Goal: Task Accomplishment & Management: Use online tool/utility

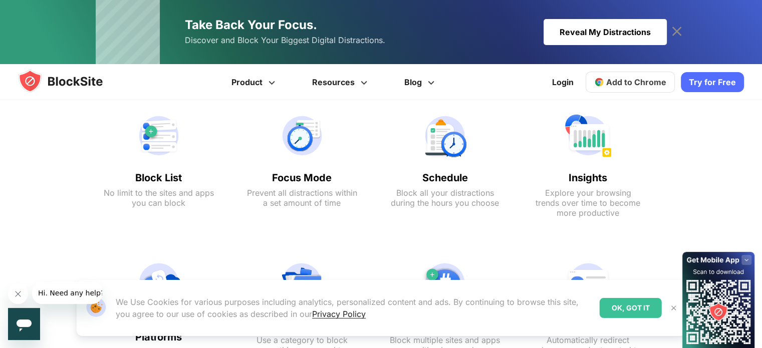
scroll to position [500, 0]
click at [643, 79] on span "Add to Chrome" at bounding box center [636, 82] width 60 height 10
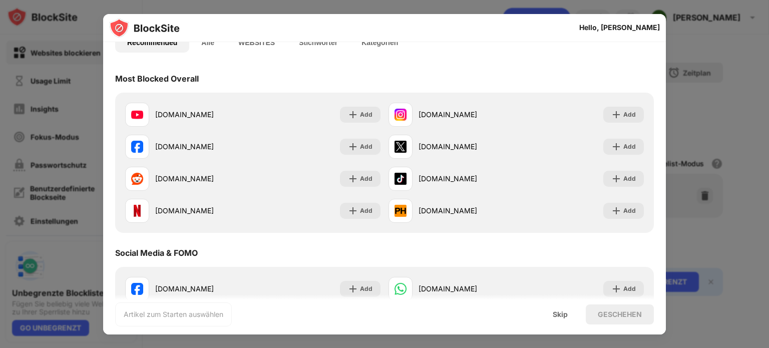
scroll to position [84, 0]
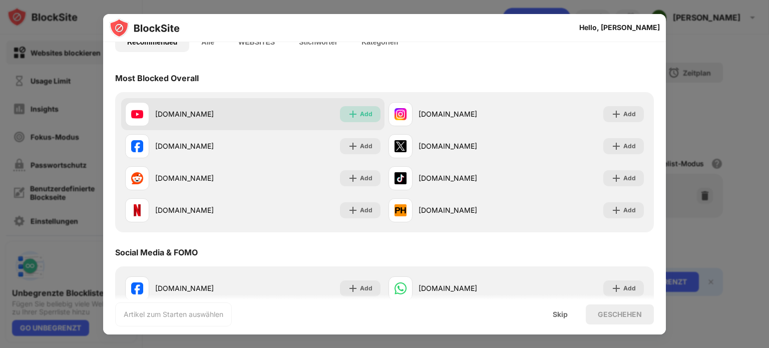
click at [355, 116] on img at bounding box center [353, 114] width 10 height 10
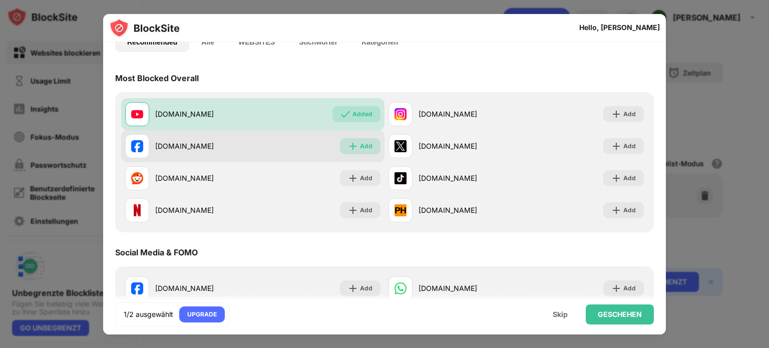
click at [356, 147] on div "Add" at bounding box center [360, 146] width 41 height 16
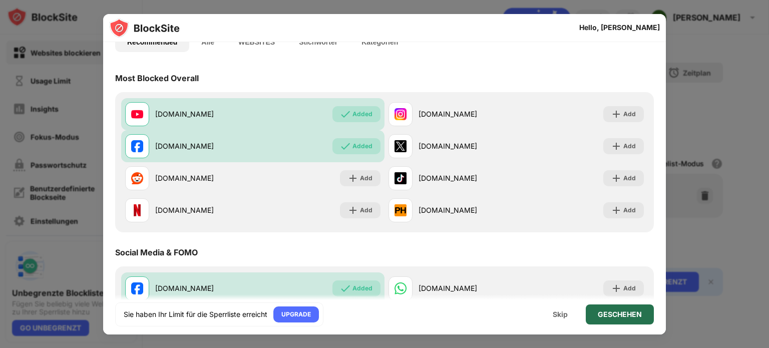
click at [622, 317] on div "GESCHEHEN" at bounding box center [620, 315] width 44 height 8
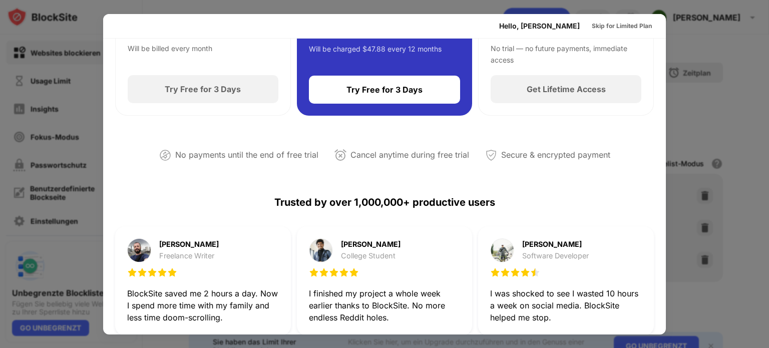
scroll to position [0, 0]
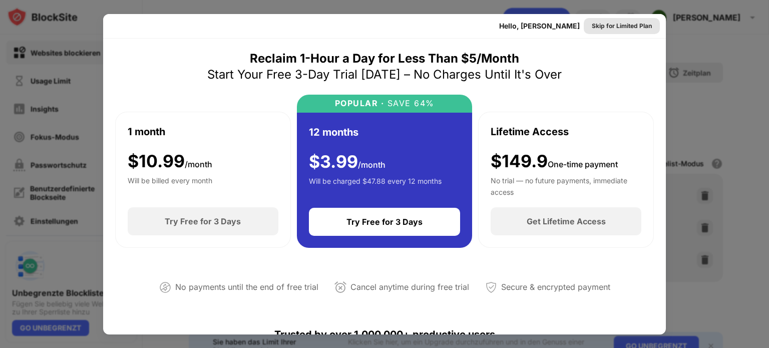
click at [618, 26] on div "Skip for Limited Plan" at bounding box center [622, 26] width 60 height 10
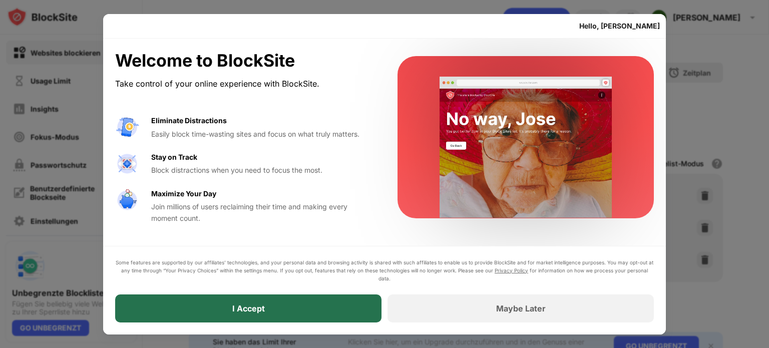
click at [271, 313] on div "I Accept" at bounding box center [248, 308] width 266 height 28
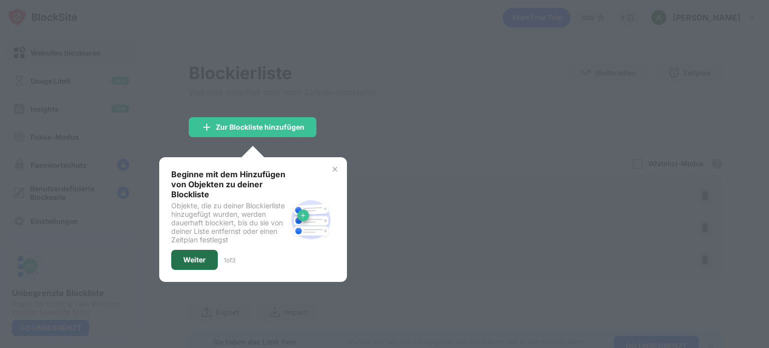
click at [194, 266] on div "Weiter" at bounding box center [194, 260] width 47 height 20
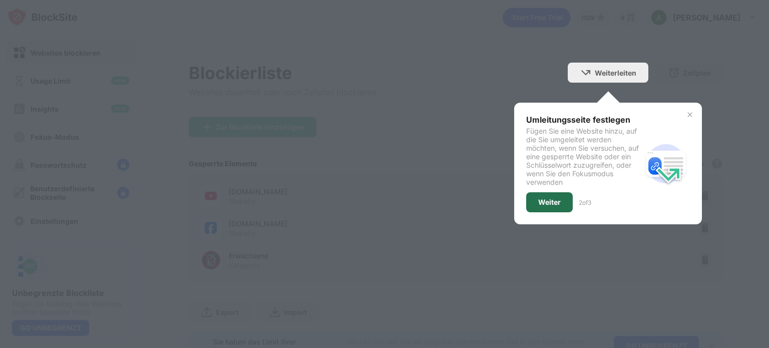
click at [538, 203] on div "Weiter" at bounding box center [549, 202] width 23 height 8
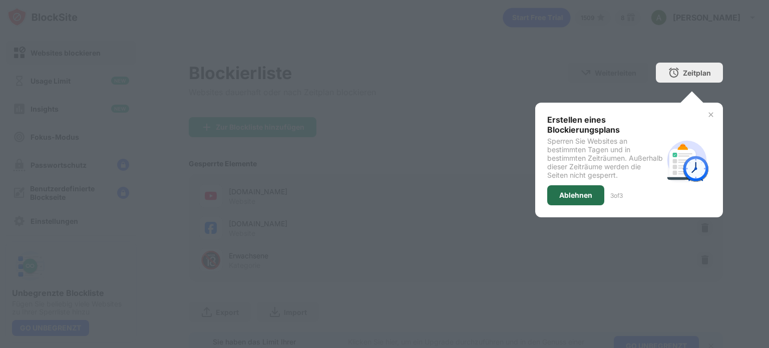
click at [569, 188] on div "Ablehnen" at bounding box center [575, 195] width 57 height 20
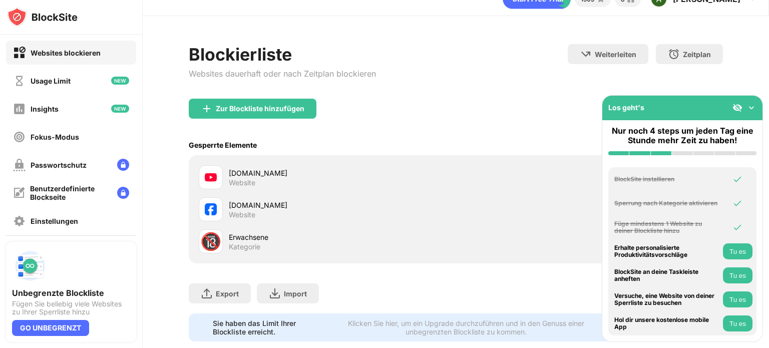
scroll to position [30, 0]
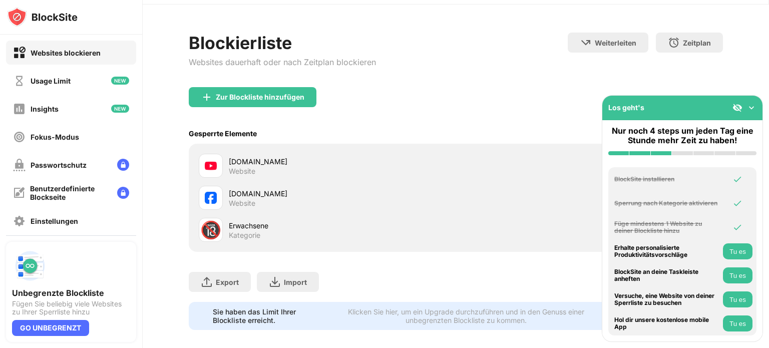
click at [736, 110] on img at bounding box center [738, 108] width 10 height 10
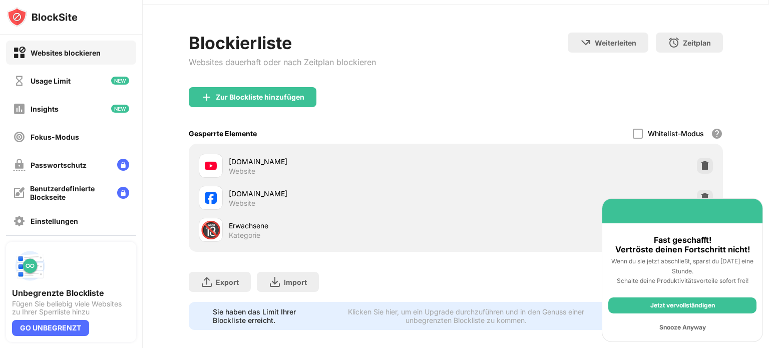
click at [713, 112] on div "Zur Blockliste hinzufügen" at bounding box center [456, 105] width 534 height 36
click at [675, 302] on div "Jetzt vervollständigen" at bounding box center [682, 305] width 148 height 16
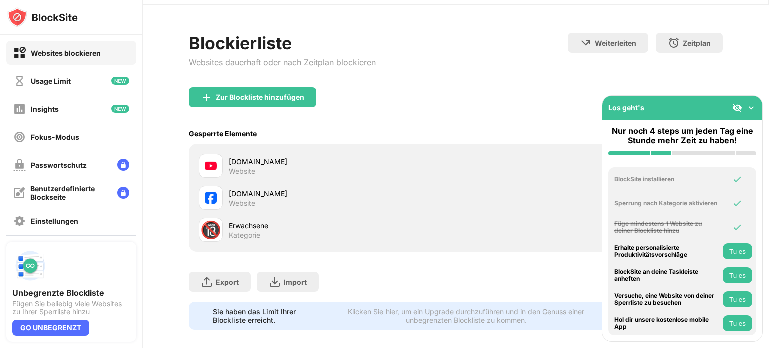
click at [682, 152] on div at bounding box center [682, 153] width 21 height 4
click at [647, 254] on div "Erhalte personalisierte Produktivitätsvorschläge" at bounding box center [667, 251] width 106 height 15
click at [753, 108] on img at bounding box center [752, 108] width 10 height 10
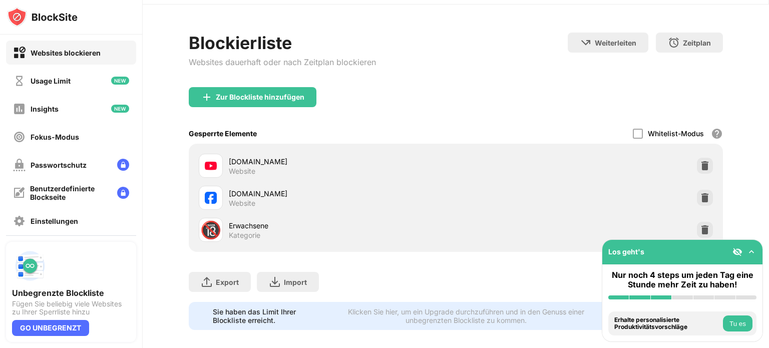
scroll to position [47, 0]
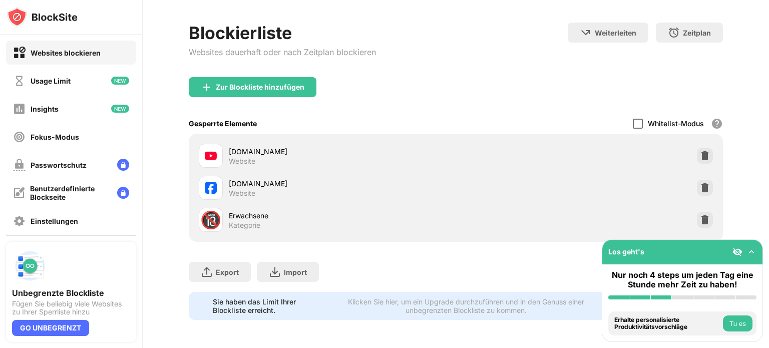
click at [633, 119] on div at bounding box center [638, 124] width 10 height 10
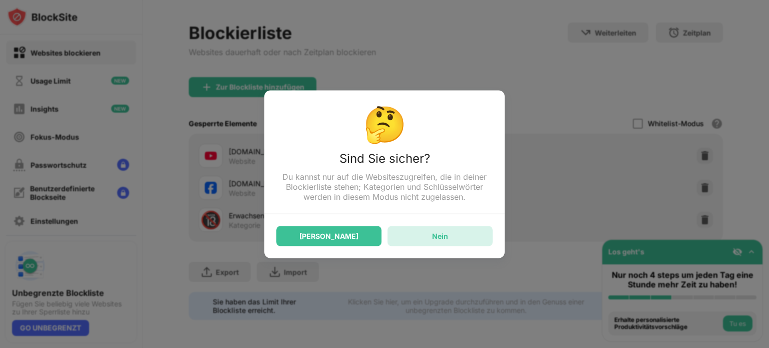
click at [427, 235] on div "Nein" at bounding box center [440, 236] width 105 height 20
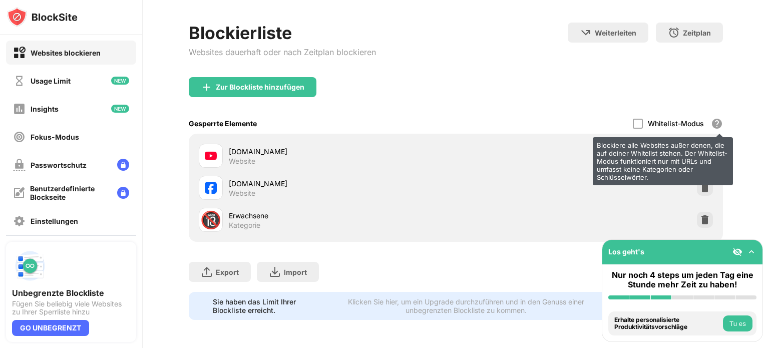
click at [711, 118] on div "Blockiere alle Websites außer denen, die auf deiner Whitelist stehen. Der White…" at bounding box center [717, 124] width 12 height 12
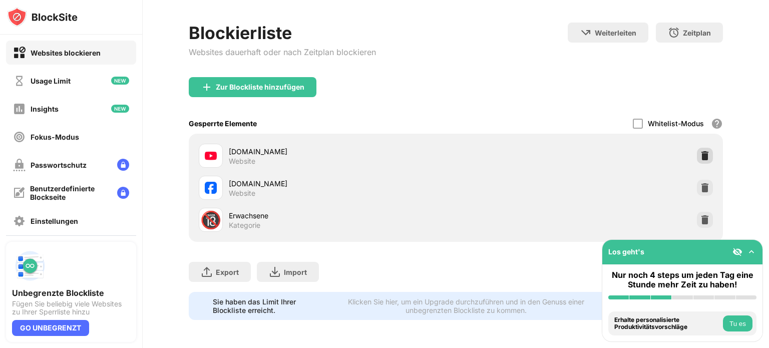
click at [700, 151] on img at bounding box center [705, 156] width 10 height 10
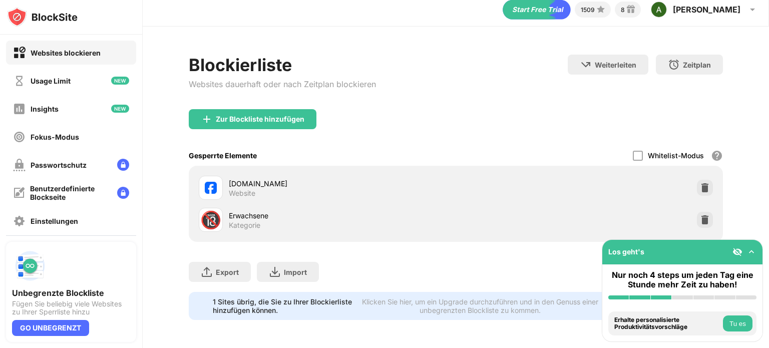
scroll to position [0, 0]
